Goal: Register for event/course

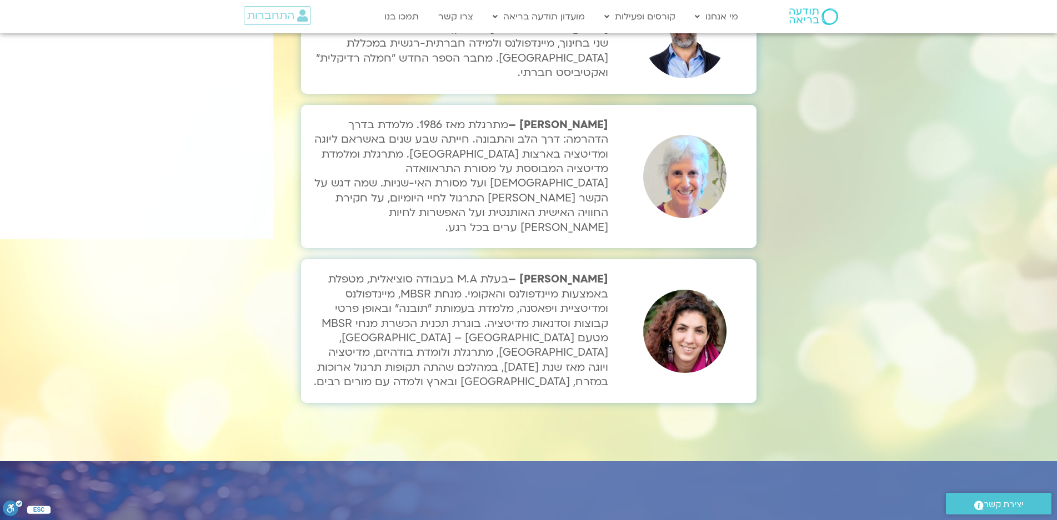
scroll to position [3611, 0]
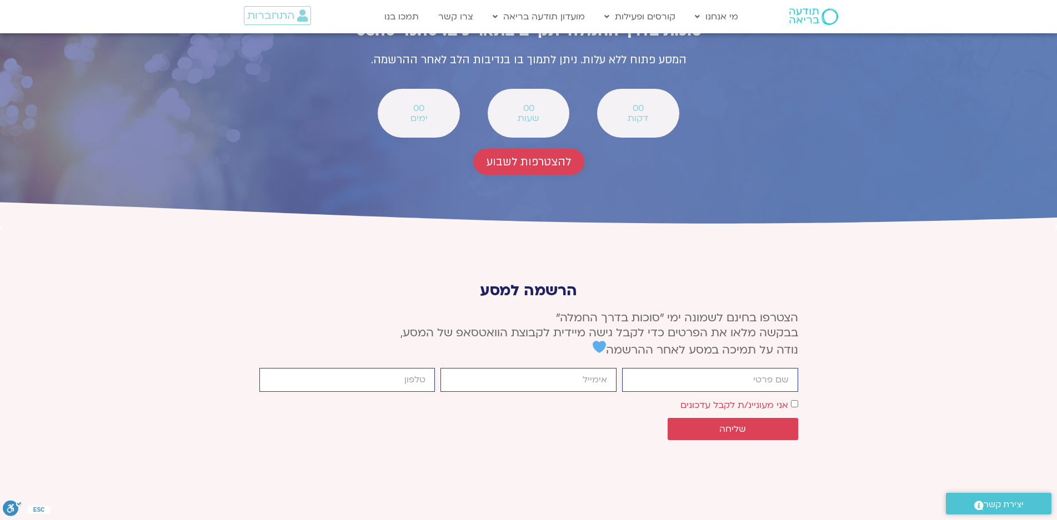
scroll to position [4092, 0]
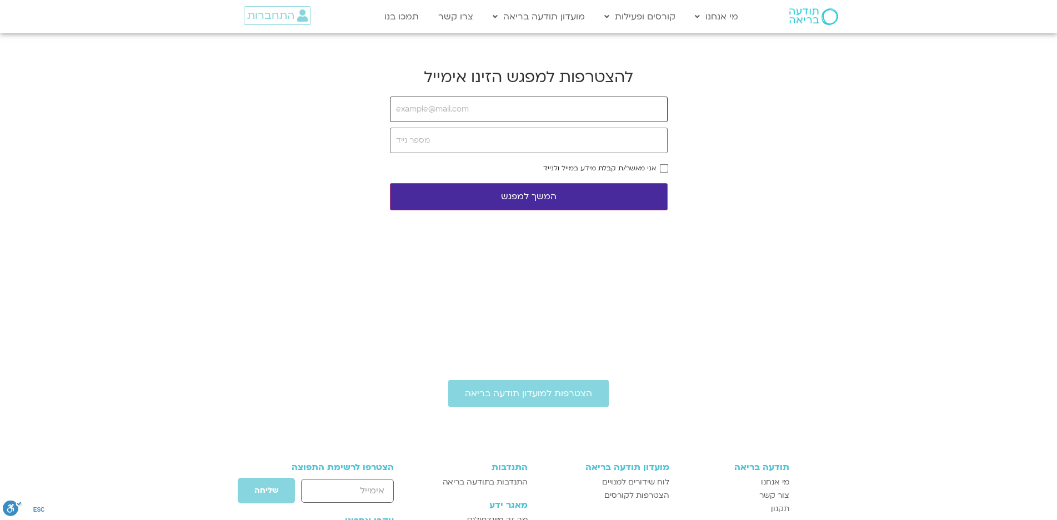
click at [509, 103] on input "email" at bounding box center [529, 110] width 278 height 26
type input "rivkaiv@zahav.net.il"
click at [425, 147] on input "tel" at bounding box center [529, 141] width 278 height 26
type input "0505588703"
click at [519, 196] on button "המשך למפגש" at bounding box center [529, 196] width 278 height 27
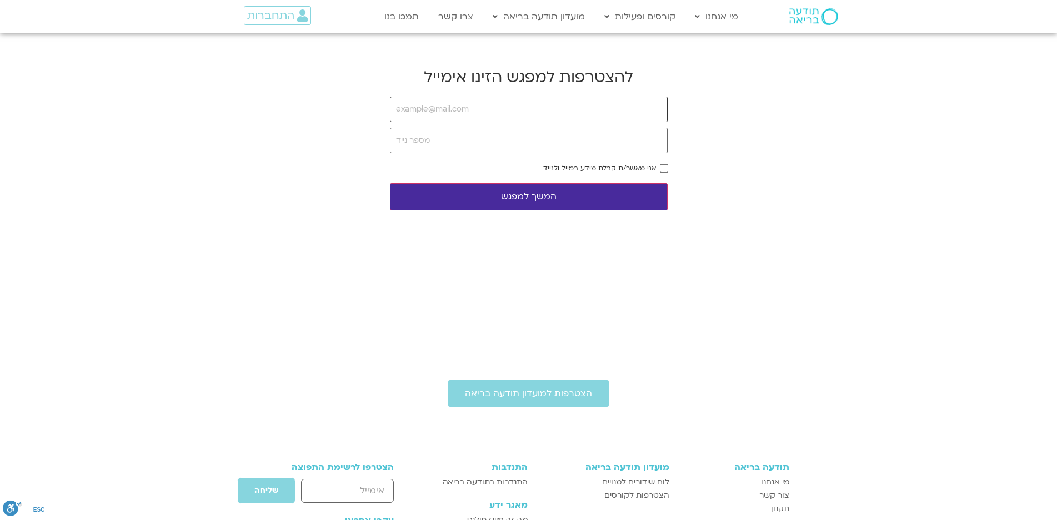
click at [479, 108] on input "email" at bounding box center [529, 110] width 278 height 26
type input "rivkaiv@zahav.net.il"
click at [473, 142] on input "tel" at bounding box center [529, 141] width 278 height 26
type input "0505588703"
click at [540, 197] on button "המשך למפגש" at bounding box center [529, 196] width 278 height 27
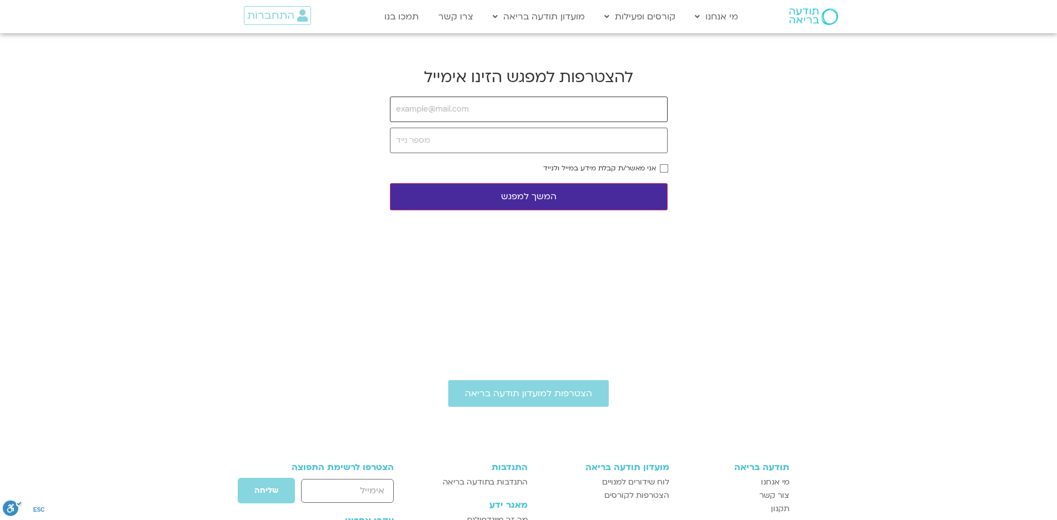
click at [532, 108] on input "email" at bounding box center [529, 110] width 278 height 26
type input "rivkaiv@zahav.net.il"
click at [510, 139] on input "tel" at bounding box center [529, 141] width 278 height 26
type input "0505588703"
click at [527, 196] on button "המשך למפגש" at bounding box center [529, 196] width 278 height 27
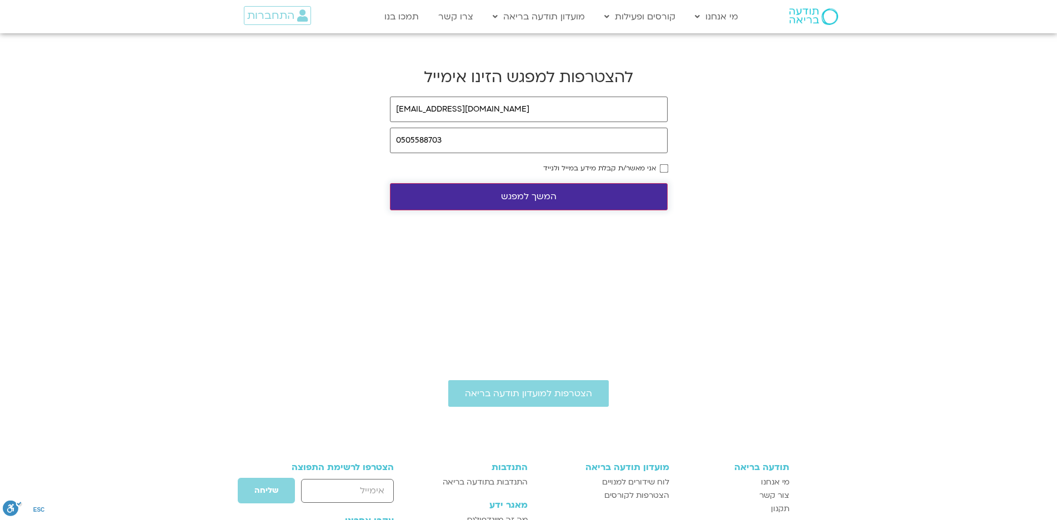
click at [510, 193] on button "המשך למפגש" at bounding box center [529, 196] width 278 height 27
